Goal: Information Seeking & Learning: Learn about a topic

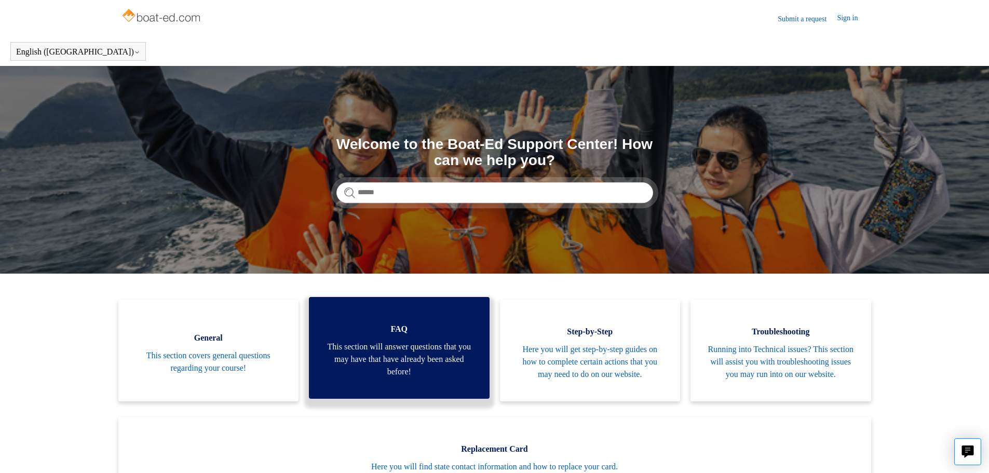
click at [427, 330] on span "FAQ" at bounding box center [400, 329] width 150 height 12
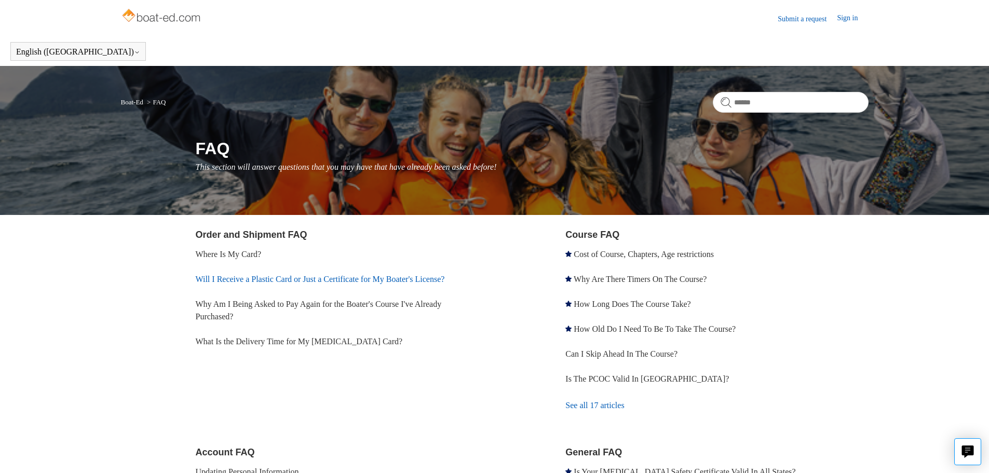
click at [321, 280] on link "Will I Receive a Plastic Card or Just a Certificate for My Boater's License?" at bounding box center [320, 279] width 249 height 9
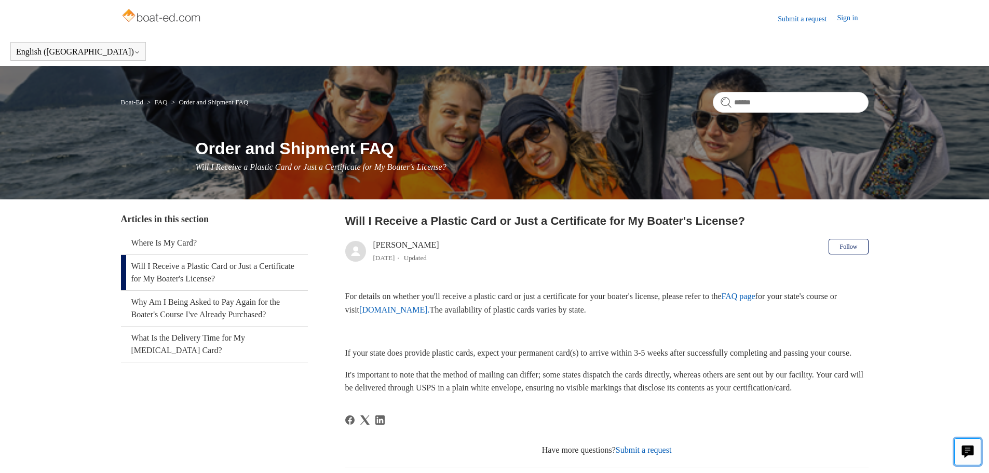
click at [965, 451] on icon "Live chat" at bounding box center [968, 451] width 12 height 10
click at [152, 12] on img at bounding box center [162, 16] width 83 height 21
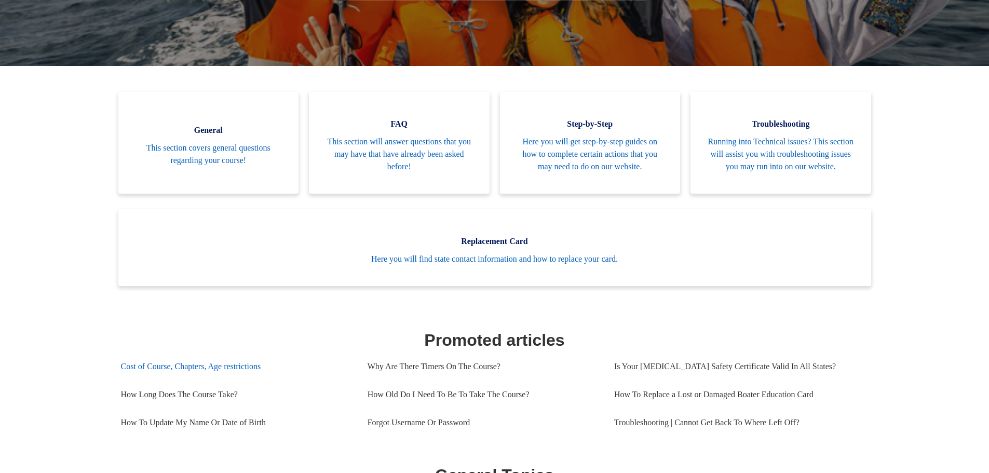
click at [230, 379] on link "Cost of Course, Chapters, Age restrictions" at bounding box center [236, 367] width 231 height 28
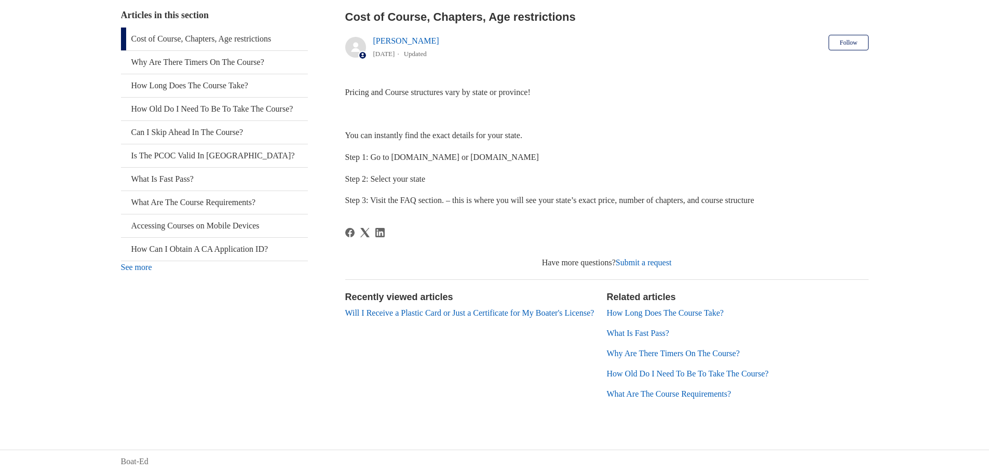
scroll to position [152, 0]
